Goal: Complete application form: Complete application form

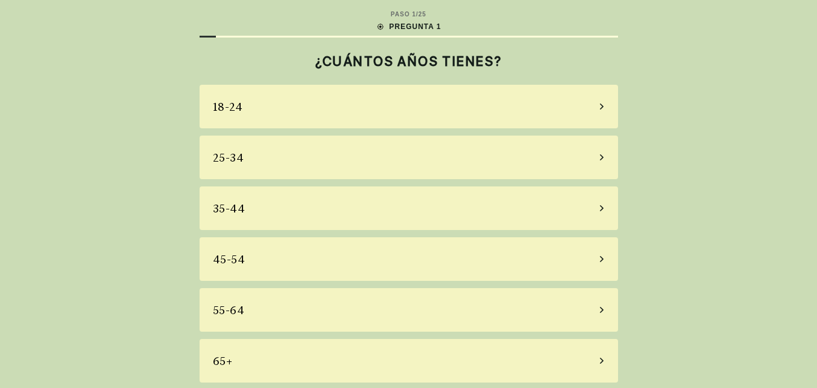
scroll to position [4, 0]
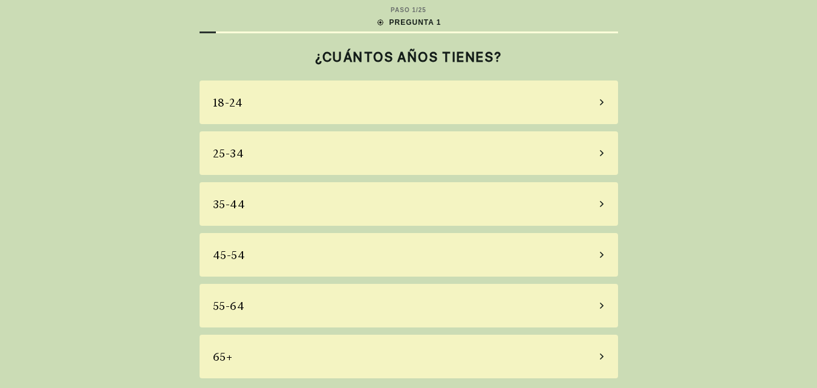
click at [598, 353] on div "65+" at bounding box center [409, 357] width 419 height 44
click at [598, 353] on div "PASO 1 / 25 PREGUNTA 1 ¿CUÁNTOS AÑOS TIENES? [PHONE_NUMBER] [PHONE_NUMBER] 55-6…" at bounding box center [408, 192] width 817 height 392
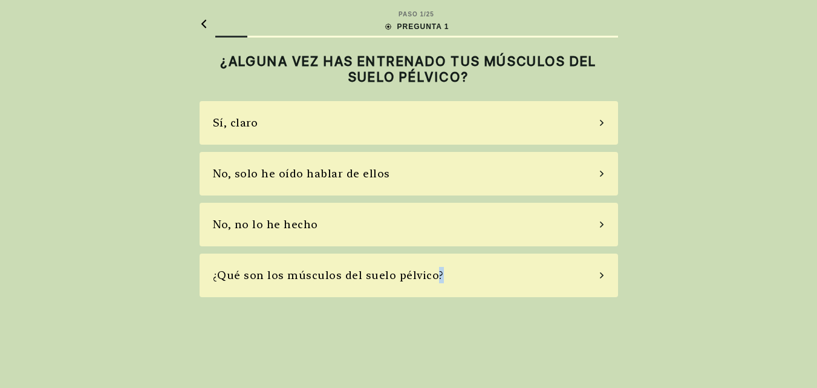
scroll to position [0, 0]
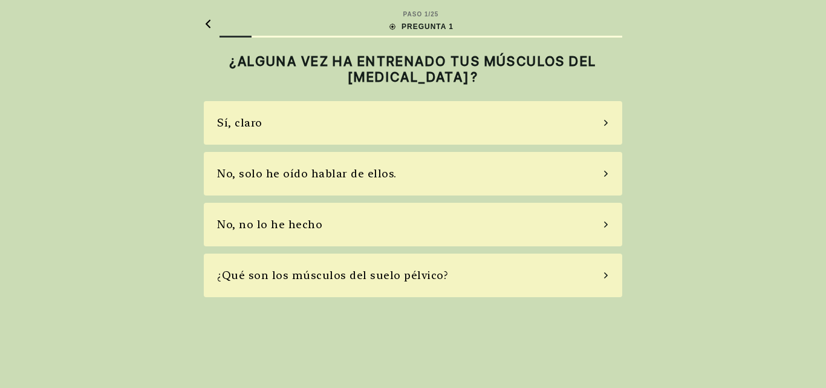
click at [602, 128] on div "Sí, claro" at bounding box center [413, 123] width 419 height 44
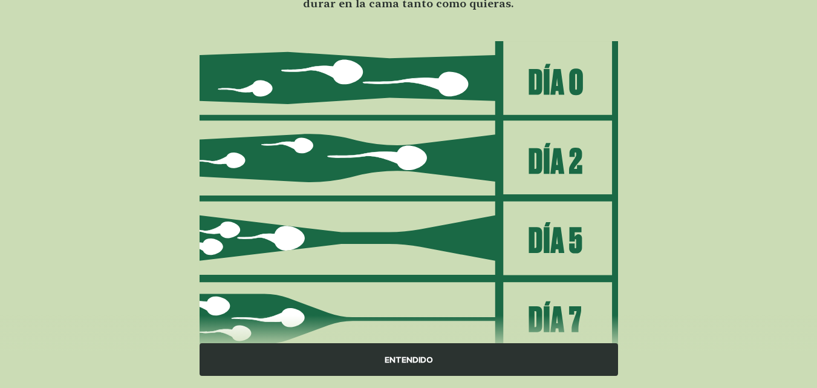
scroll to position [177, 0]
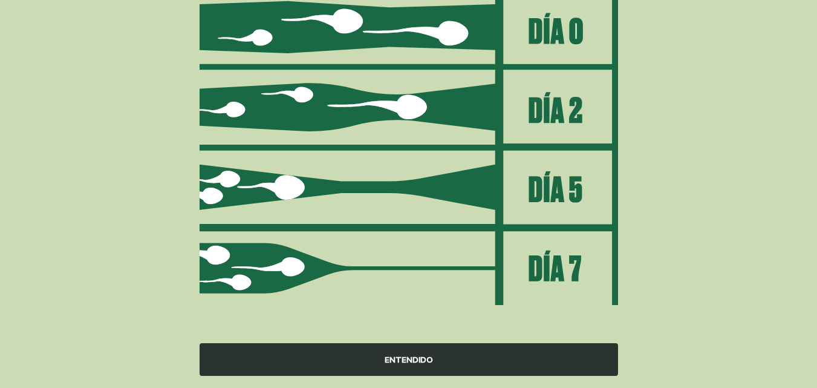
click at [426, 361] on font "ENTENDIDO" at bounding box center [409, 359] width 48 height 10
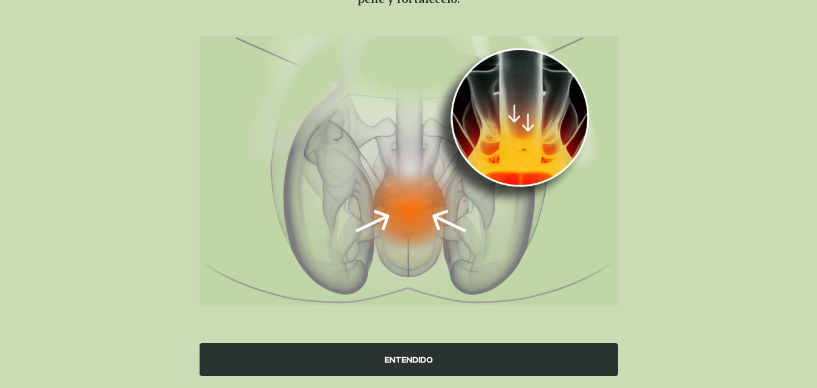
scroll to position [130, 0]
click at [426, 357] on font "ENTENDIDO" at bounding box center [409, 359] width 48 height 10
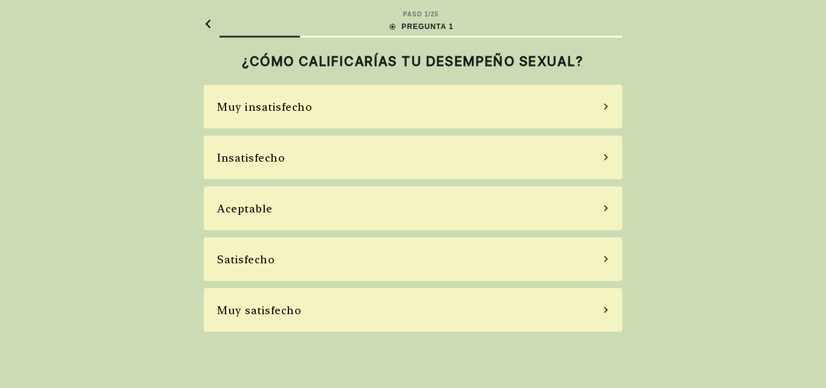
click at [601, 263] on div "Satisfecho" at bounding box center [413, 259] width 419 height 44
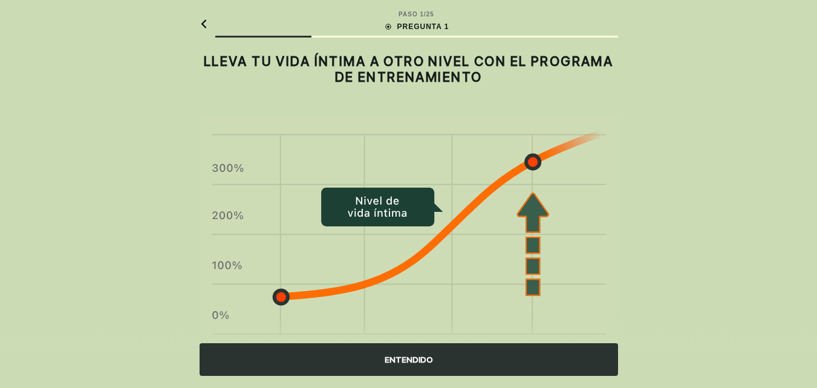
click at [426, 358] on font "ENTENDIDO" at bounding box center [409, 359] width 48 height 10
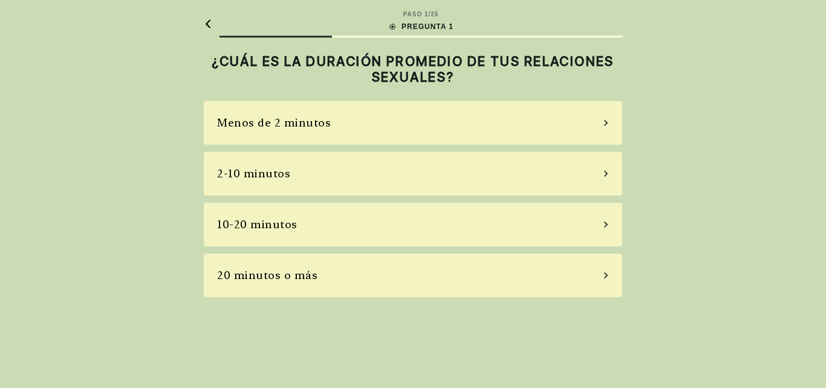
click at [601, 227] on div "10-20 minutos" at bounding box center [413, 225] width 419 height 44
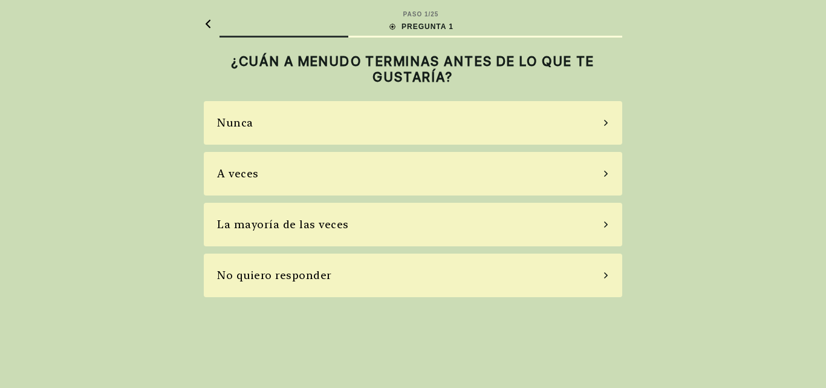
click at [604, 123] on icon at bounding box center [606, 122] width 6 height 11
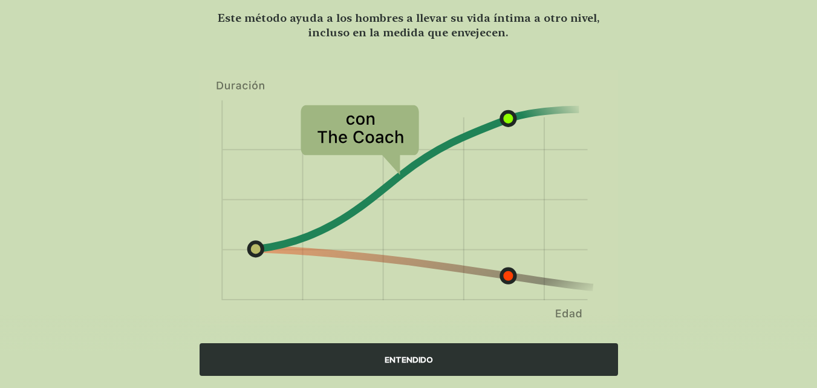
scroll to position [117, 0]
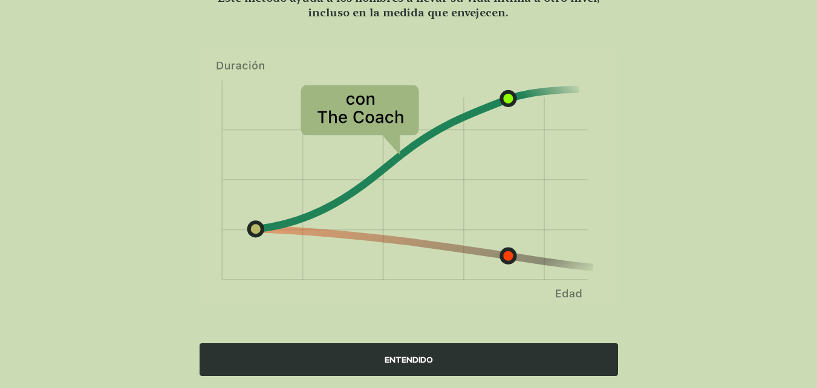
click at [408, 357] on font "ENTENDIDO" at bounding box center [409, 359] width 48 height 10
click at [408, 357] on div "PASO 1 / 25 PREGUNTA 1 EL PROGRAMA DE ENTRENAMIENTO AYUDA A AUMENTAR LA DURACIÓ…" at bounding box center [408, 135] width 817 height 504
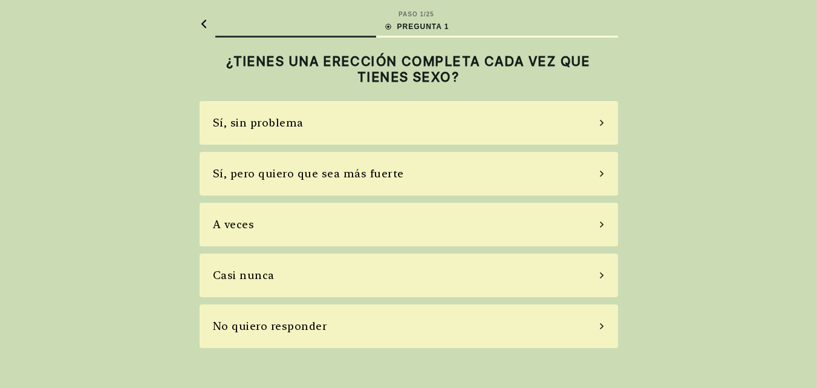
scroll to position [0, 0]
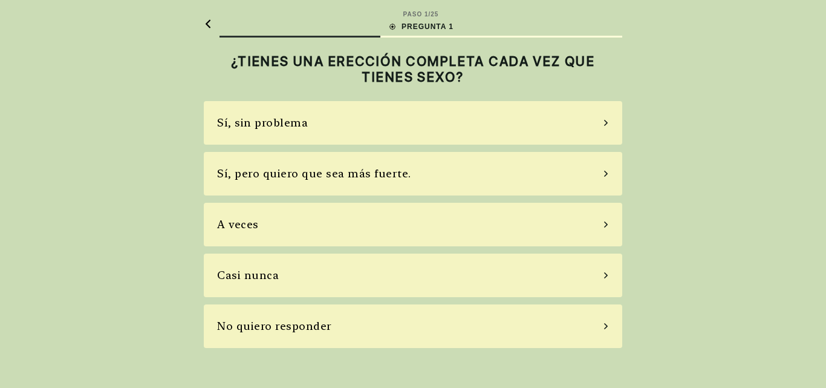
click at [603, 174] on icon at bounding box center [606, 173] width 6 height 11
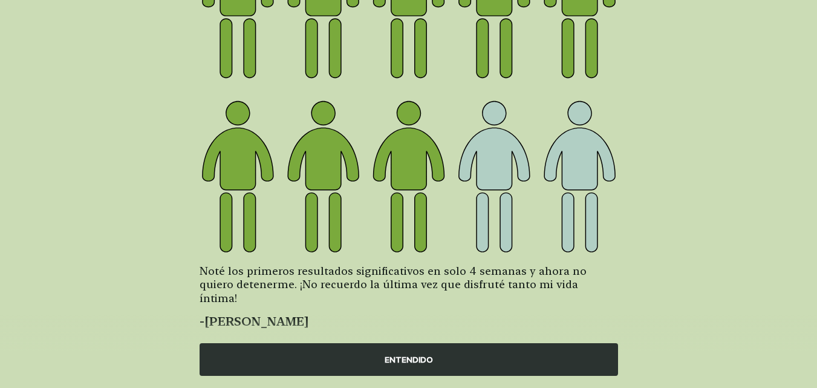
scroll to position [200, 0]
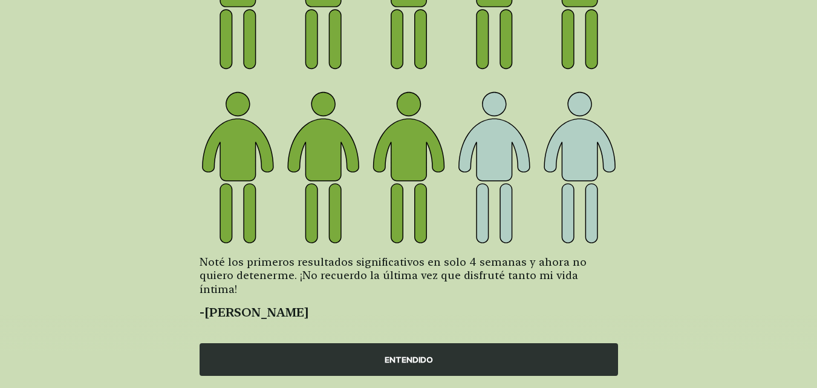
click at [415, 359] on font "ENTENDIDO" at bounding box center [409, 359] width 48 height 10
click at [415, 359] on div "PASO 1 / 25 PREGUNTA 1 8 DE CADA 10 HOMBRES MEJORARON SU DESEMPEÑO SEXUAL CON E…" at bounding box center [408, 101] width 817 height 602
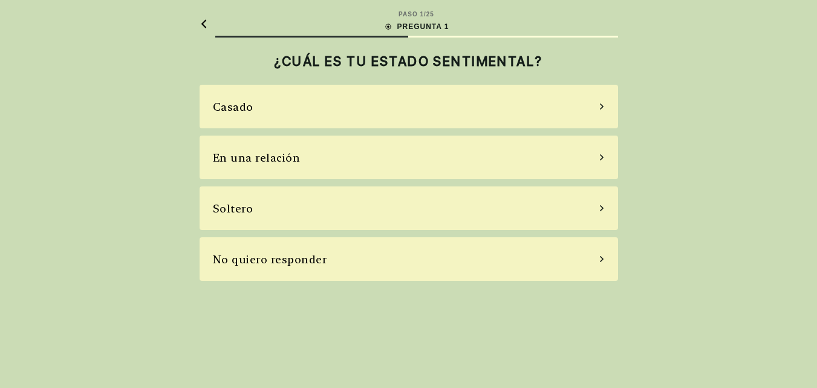
scroll to position [0, 0]
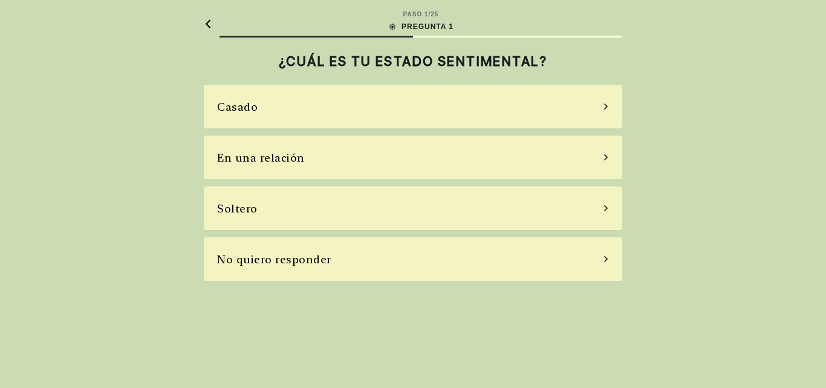
click at [604, 108] on icon at bounding box center [606, 106] width 6 height 11
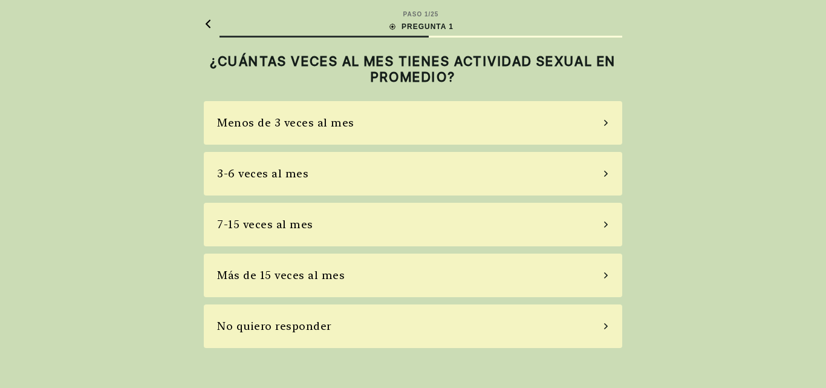
click at [602, 174] on div "3-6 veces al mes" at bounding box center [413, 174] width 419 height 44
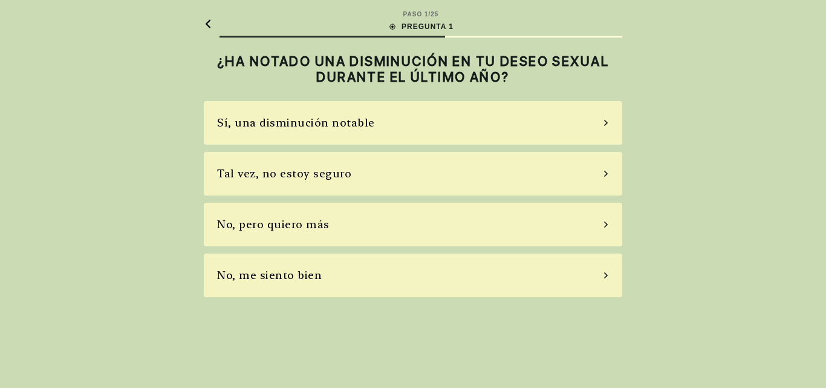
click at [602, 226] on div "No, pero quiero más" at bounding box center [413, 225] width 419 height 44
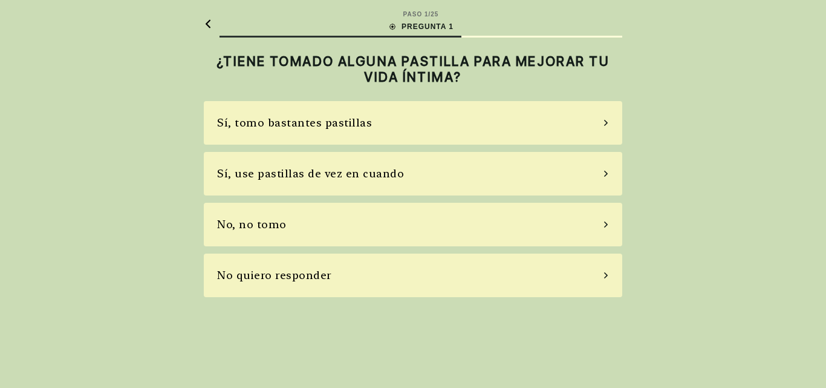
click at [602, 227] on div "No, no tomo" at bounding box center [413, 225] width 419 height 44
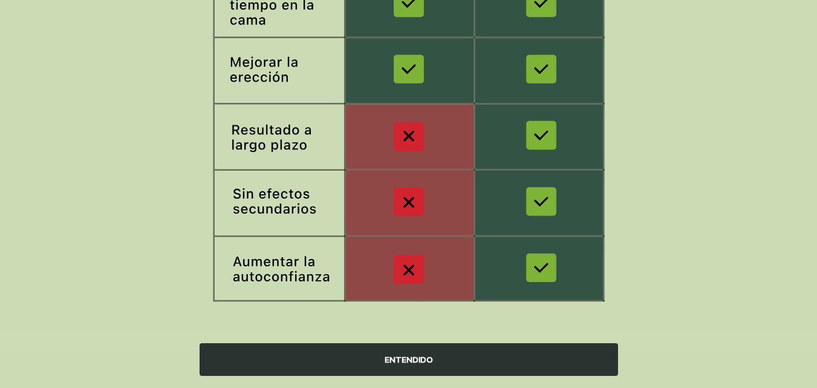
scroll to position [254, 0]
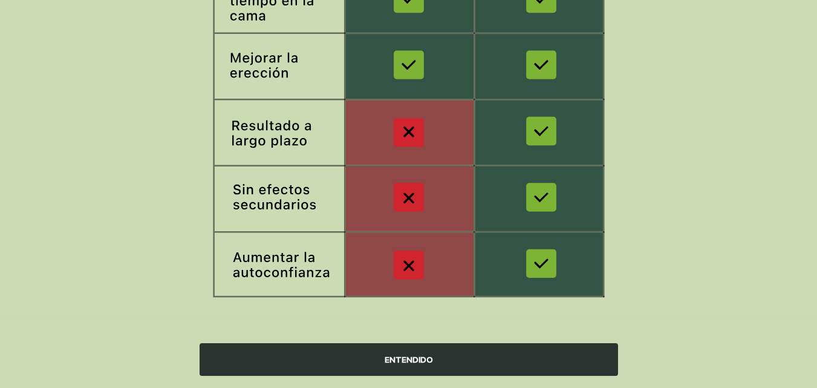
click at [391, 357] on font "ENTENDIDO" at bounding box center [409, 359] width 48 height 10
click at [391, 357] on div "PASO 1 / 25 PREGUNTA 1 EL PROGRAMA DE ENTRENAMIENTO ES MEJOR QUE LAS PASTILLAS …" at bounding box center [408, 67] width 817 height 642
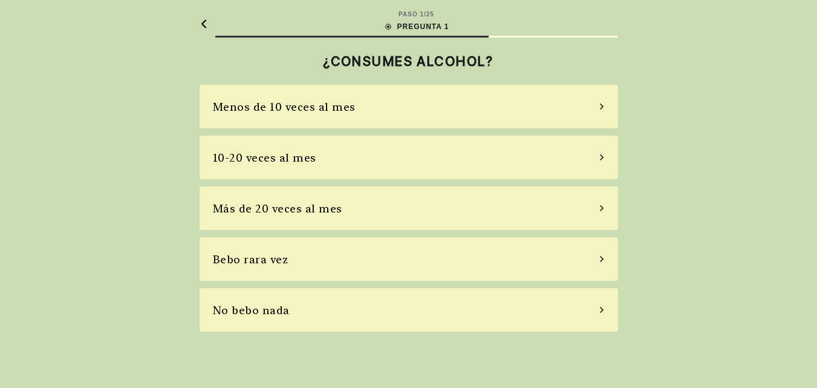
scroll to position [0, 0]
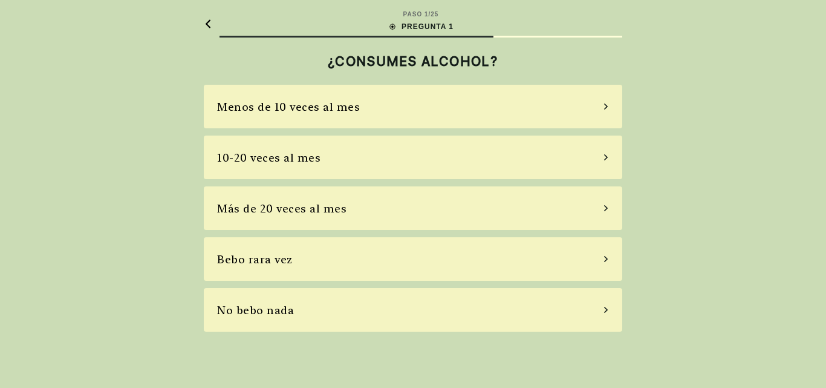
click at [597, 261] on div "Bebo rara vez" at bounding box center [413, 259] width 419 height 44
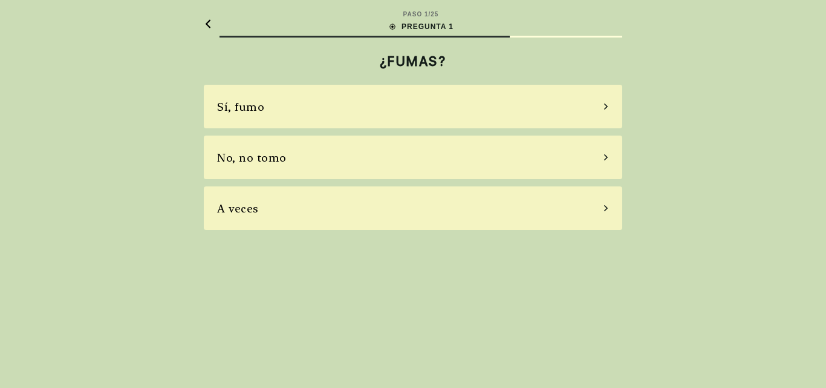
click at [598, 158] on div "No, no tomo" at bounding box center [413, 157] width 419 height 44
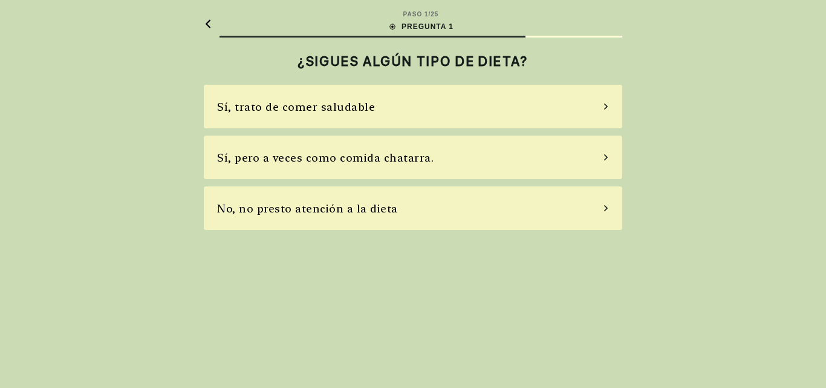
click at [598, 113] on div "Sí, trato de comer saludable" at bounding box center [413, 107] width 419 height 44
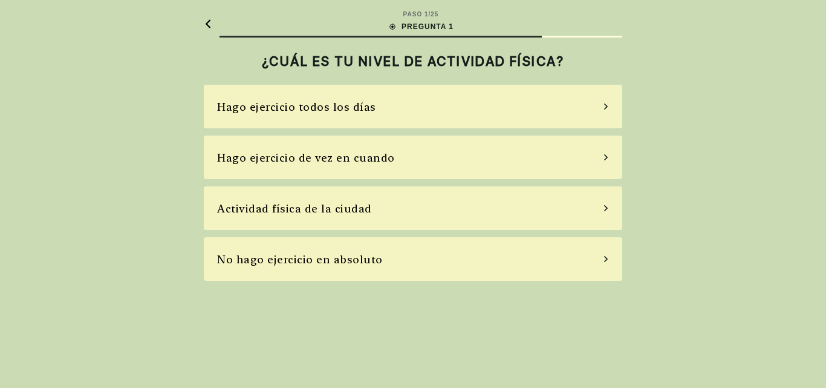
click at [604, 109] on div "Hago ejercicio todos los días" at bounding box center [413, 107] width 419 height 44
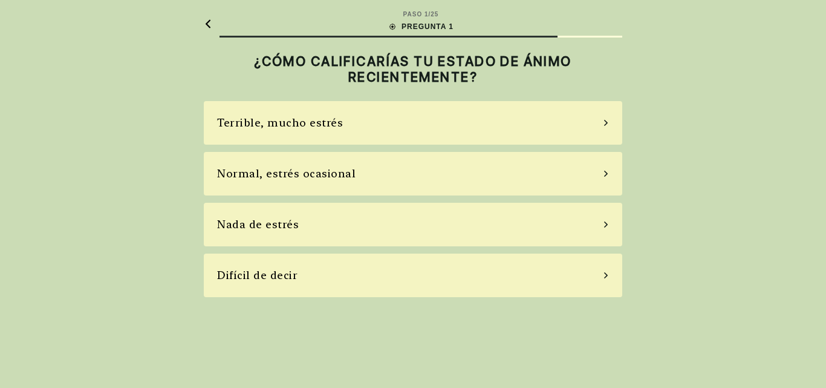
click at [604, 227] on icon at bounding box center [606, 224] width 6 height 11
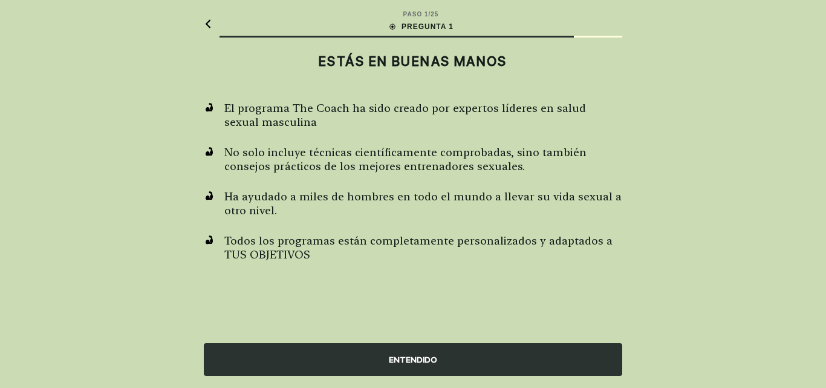
click at [409, 359] on font "ENTENDIDO" at bounding box center [413, 359] width 48 height 10
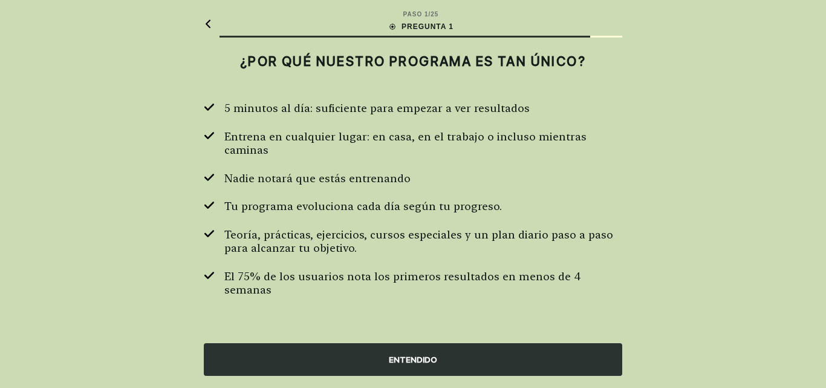
click at [410, 359] on font "ENTENDIDO" at bounding box center [413, 359] width 48 height 10
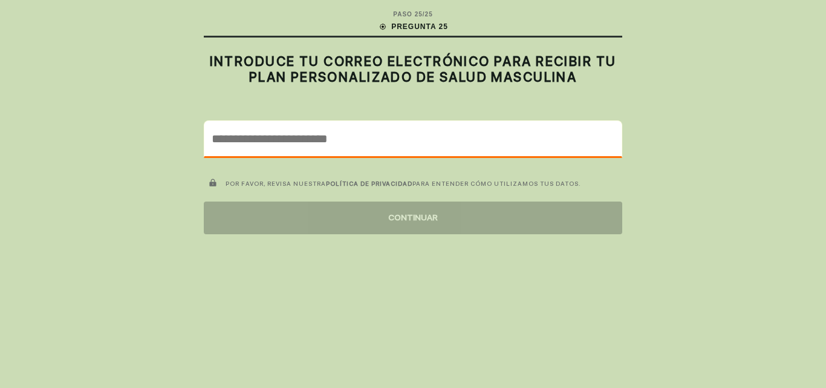
click at [254, 145] on input "email" at bounding box center [412, 138] width 417 height 35
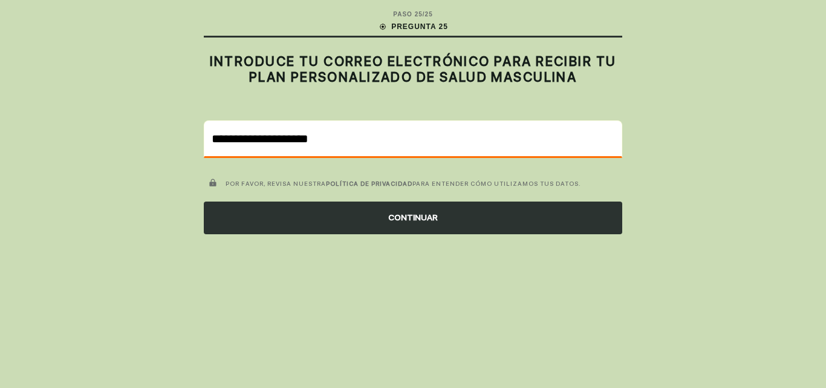
type input "**********"
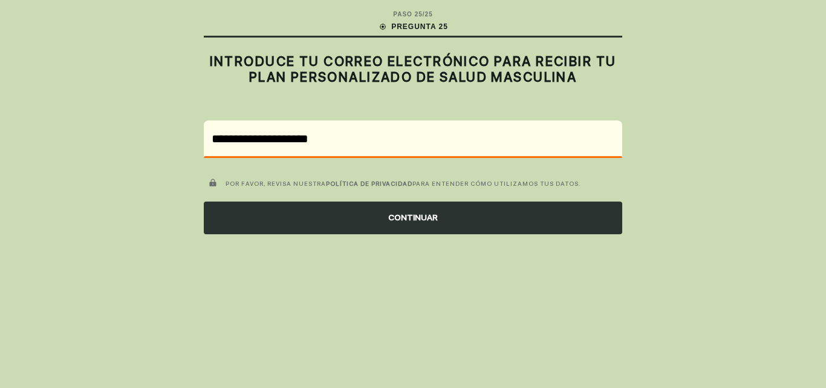
click at [397, 220] on font "CONTINUAR" at bounding box center [413, 217] width 50 height 10
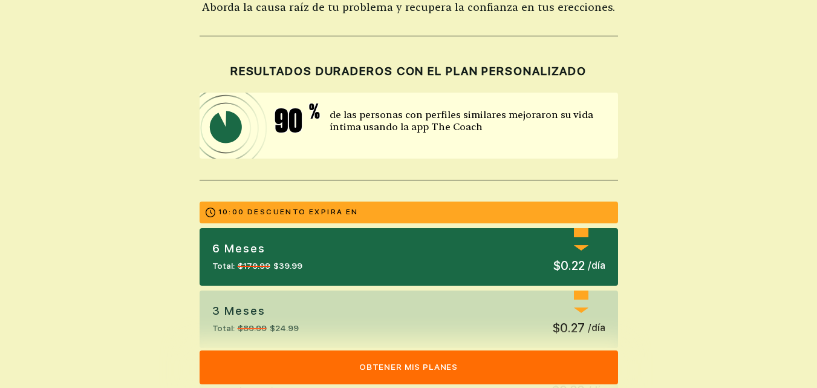
scroll to position [121, 0]
